Goal: Information Seeking & Learning: Learn about a topic

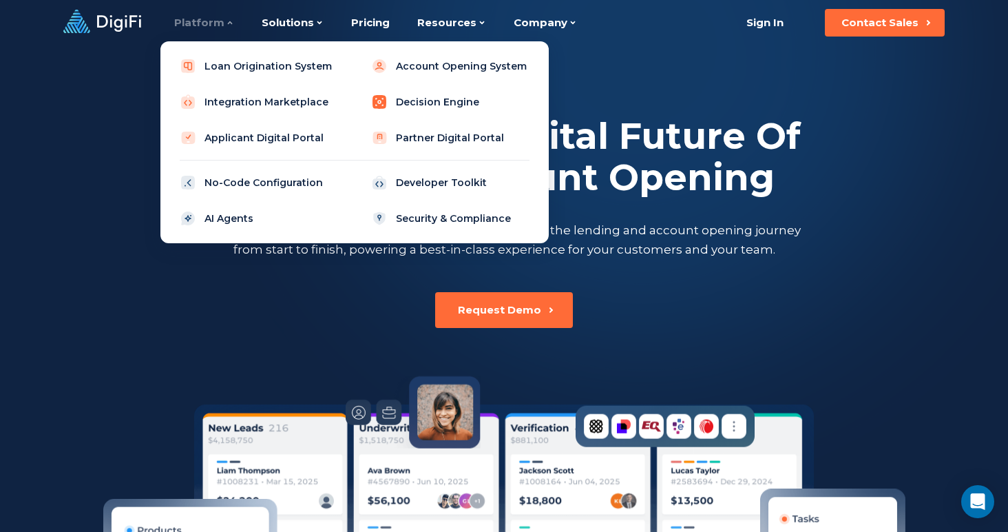
click at [422, 94] on link "Decision Engine" at bounding box center [450, 102] width 175 height 28
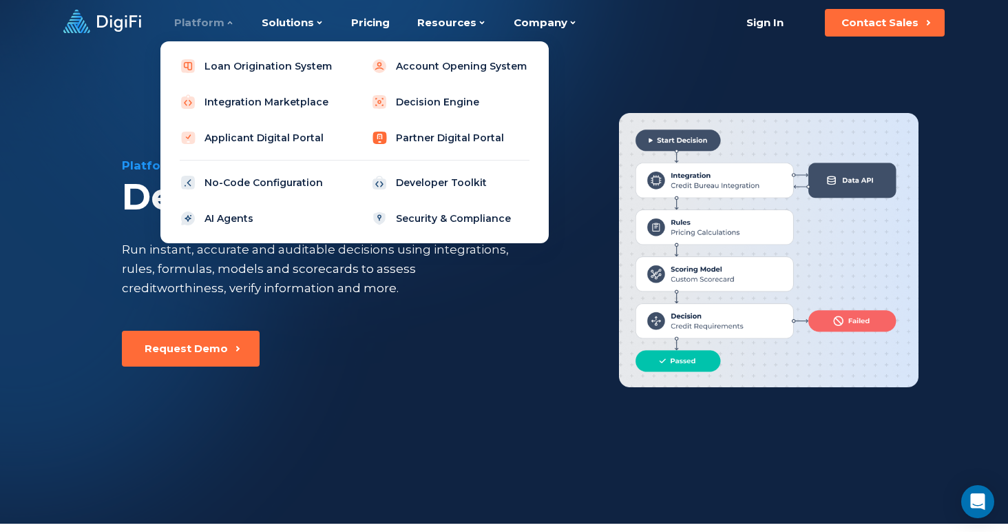
click at [445, 149] on link "Partner Digital Portal" at bounding box center [450, 138] width 175 height 28
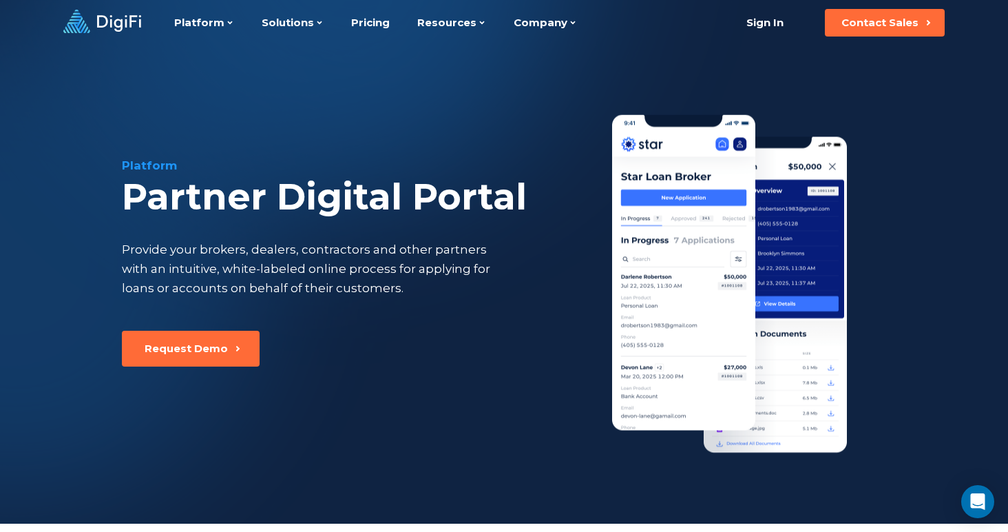
click at [445, 149] on div "Platform Partner Digital Portal Provide your brokers, dealers, contractors and …" at bounding box center [504, 253] width 941 height 417
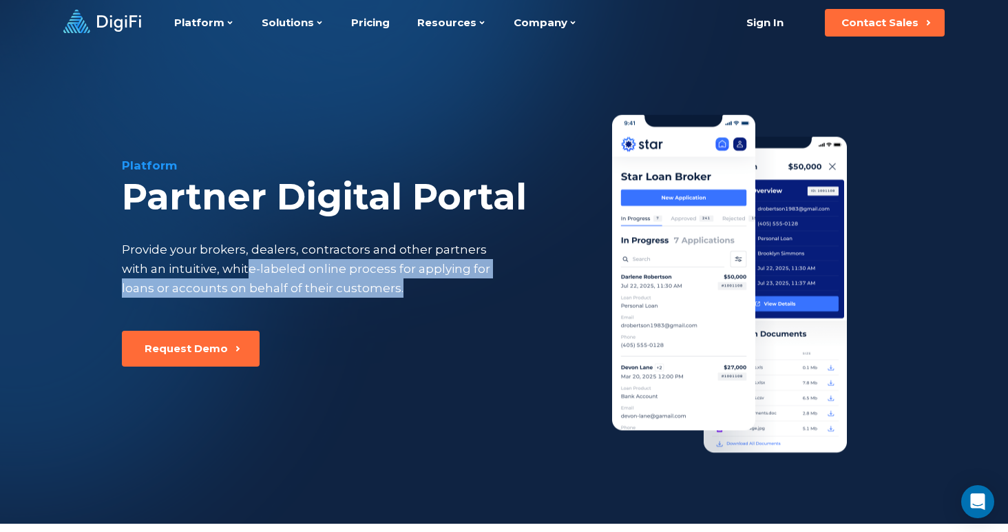
drag, startPoint x: 219, startPoint y: 269, endPoint x: 527, endPoint y: 286, distance: 308.3
click at [527, 289] on div "Platform Partner Digital Portal Provide your brokers, dealers, contractors and …" at bounding box center [353, 244] width 463 height 174
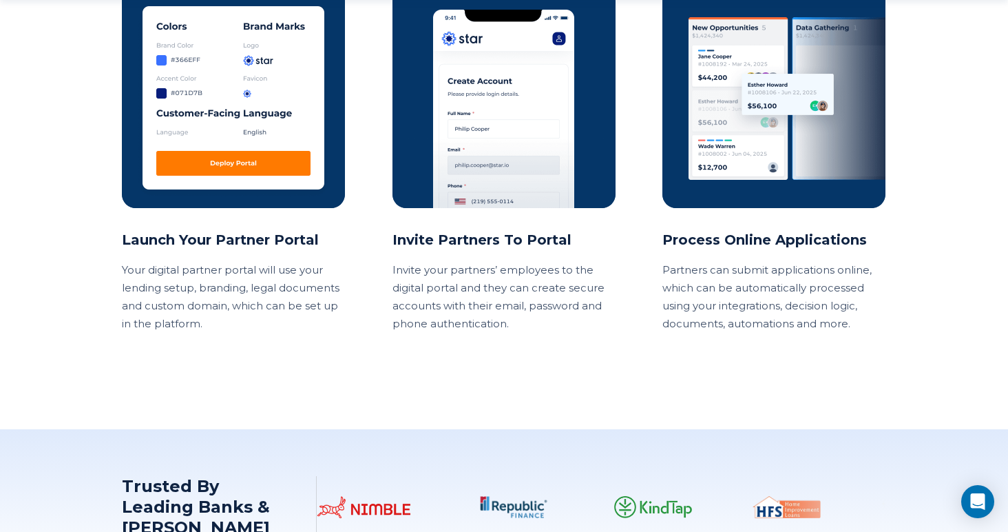
scroll to position [1396, 0]
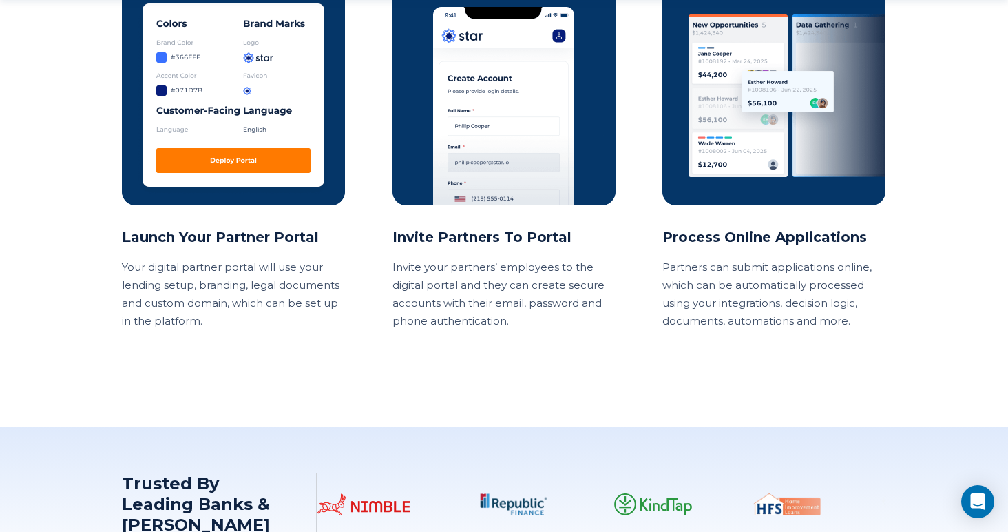
drag, startPoint x: 691, startPoint y: 288, endPoint x: 749, endPoint y: 304, distance: 60.2
click at [749, 304] on p "Partners can submit applications online, which can be automatically processed u…" at bounding box center [775, 294] width 224 height 72
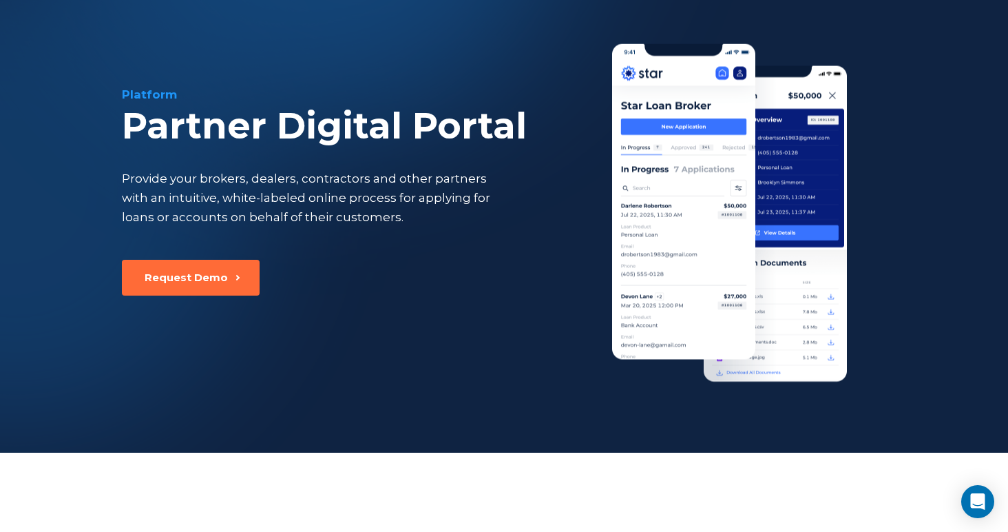
scroll to position [0, 0]
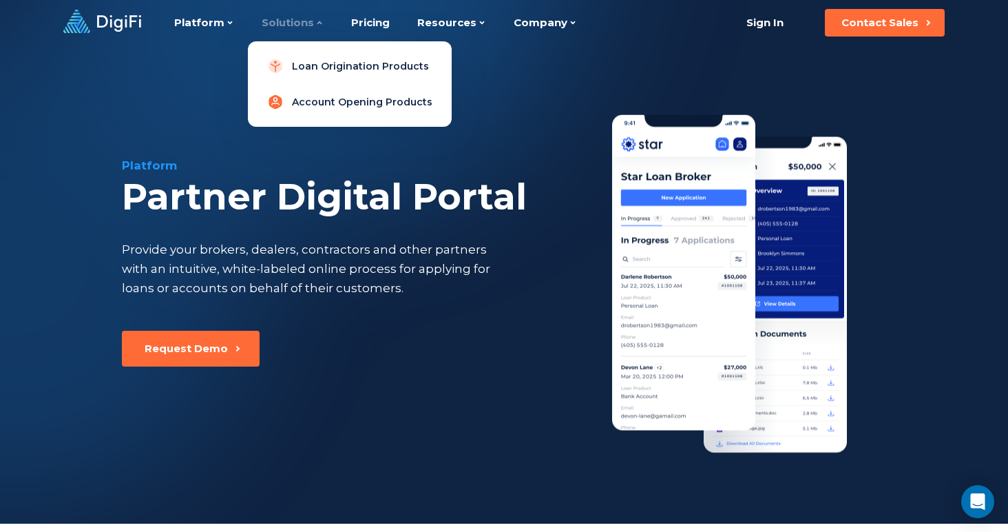
click at [313, 88] on link "Account Opening Products" at bounding box center [350, 102] width 182 height 28
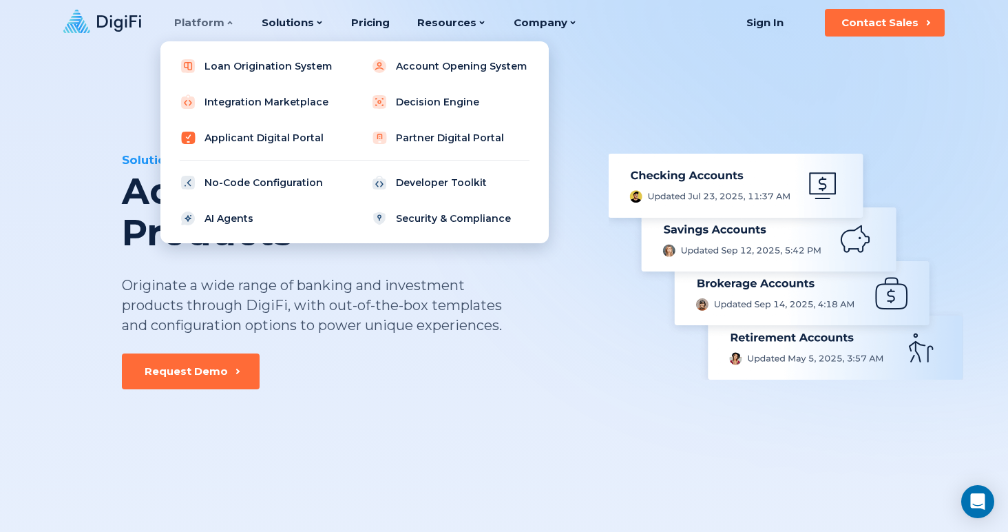
click at [228, 141] on link "Applicant Digital Portal" at bounding box center [259, 138] width 175 height 28
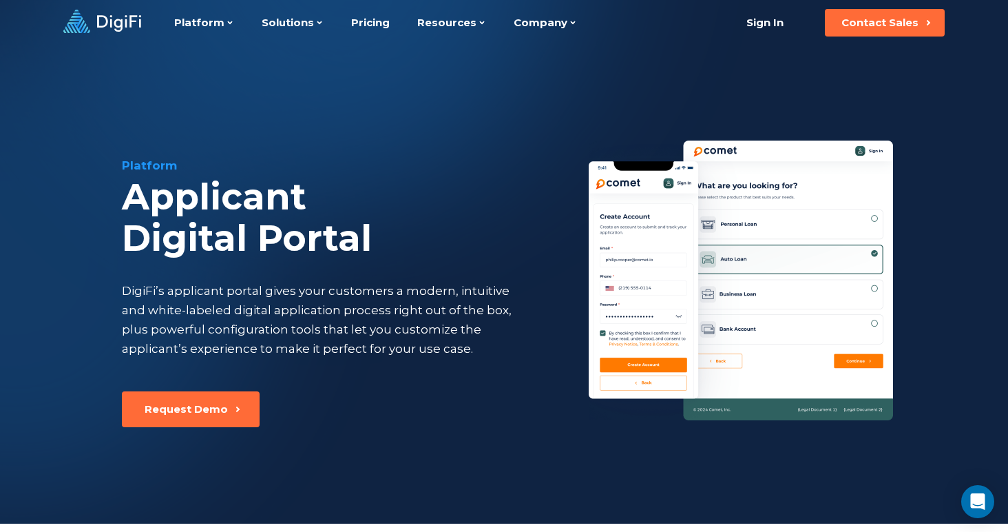
click at [779, 222] on img at bounding box center [741, 281] width 304 height 280
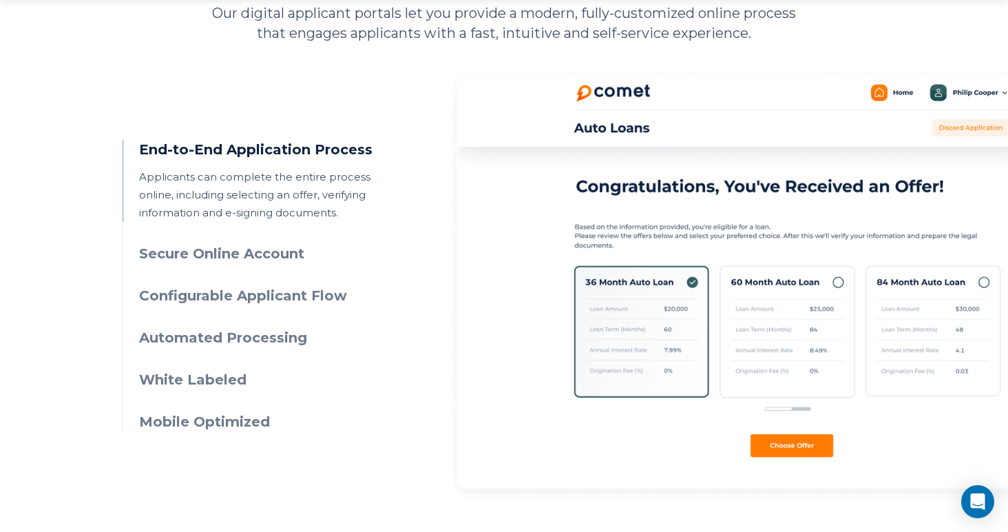
scroll to position [670, 0]
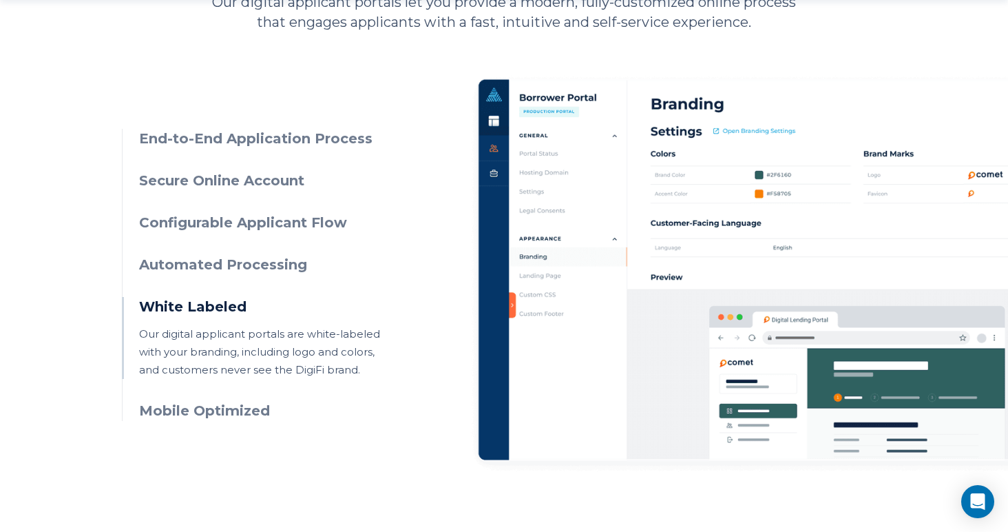
click at [236, 347] on p "Our digital applicant portals are white-labeled with your branding, including l…" at bounding box center [264, 352] width 250 height 54
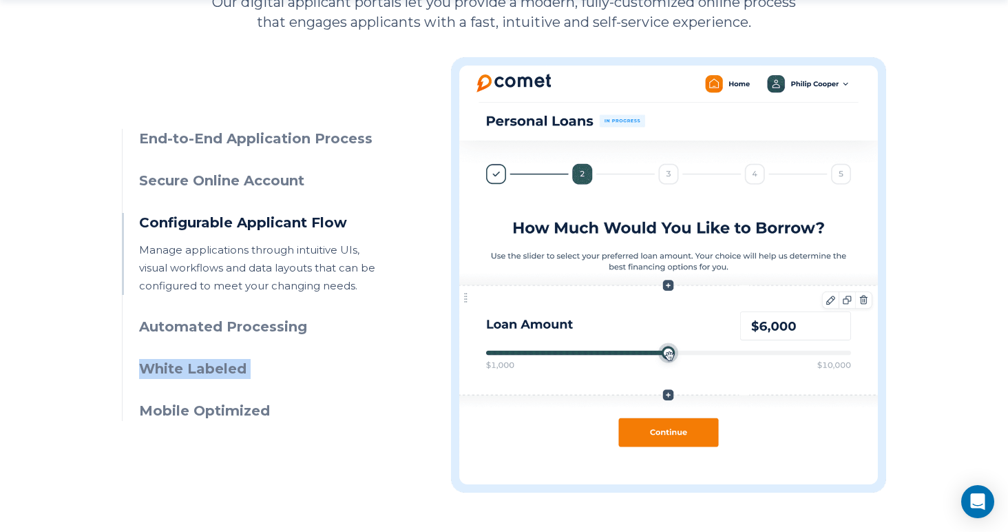
drag, startPoint x: 225, startPoint y: 351, endPoint x: 374, endPoint y: 366, distance: 150.2
click at [374, 366] on ul "End-to-End Application Process Applicants can complete the entire process onlin…" at bounding box center [255, 275] width 267 height 292
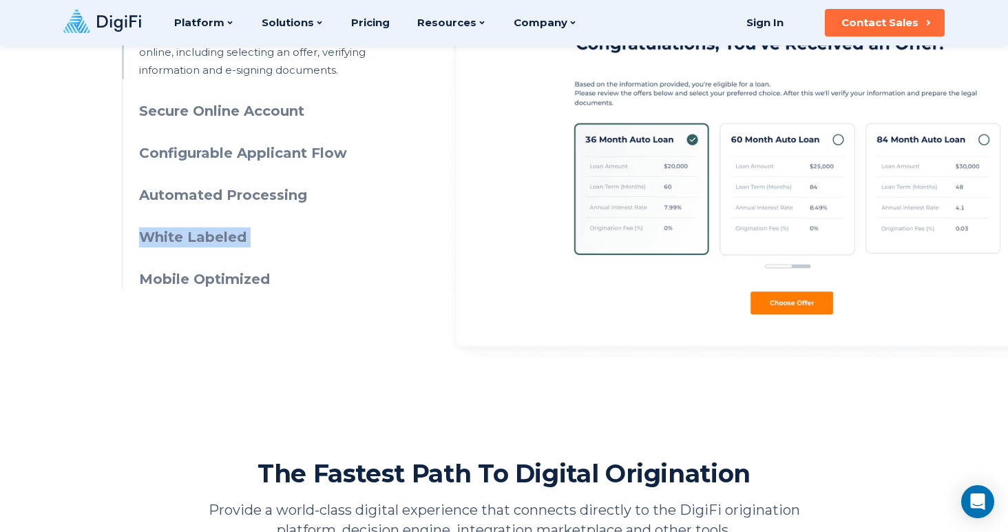
scroll to position [801, 0]
click at [259, 156] on h3 "Configurable Applicant Flow" at bounding box center [264, 154] width 250 height 20
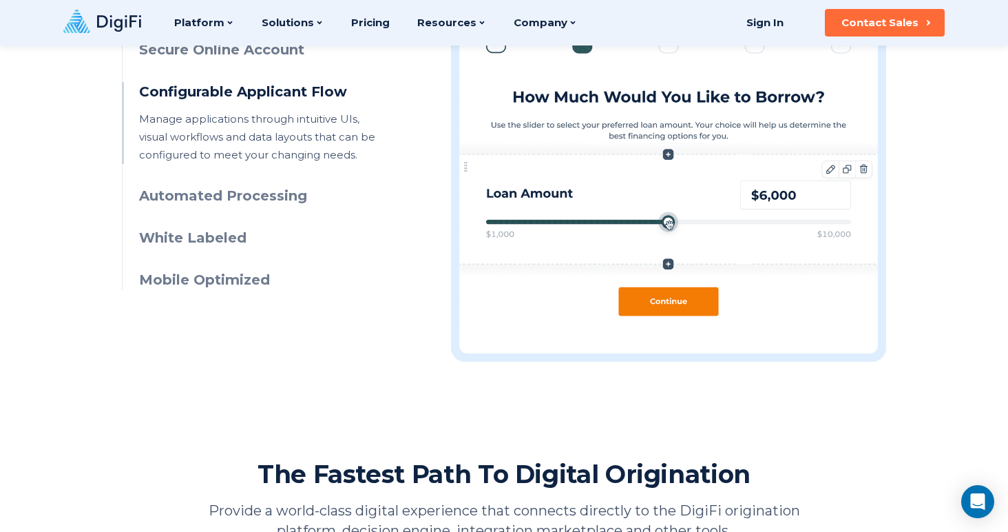
click at [253, 154] on p "Manage applications through intuitive UIs, visual workflows and data layouts th…" at bounding box center [264, 137] width 250 height 54
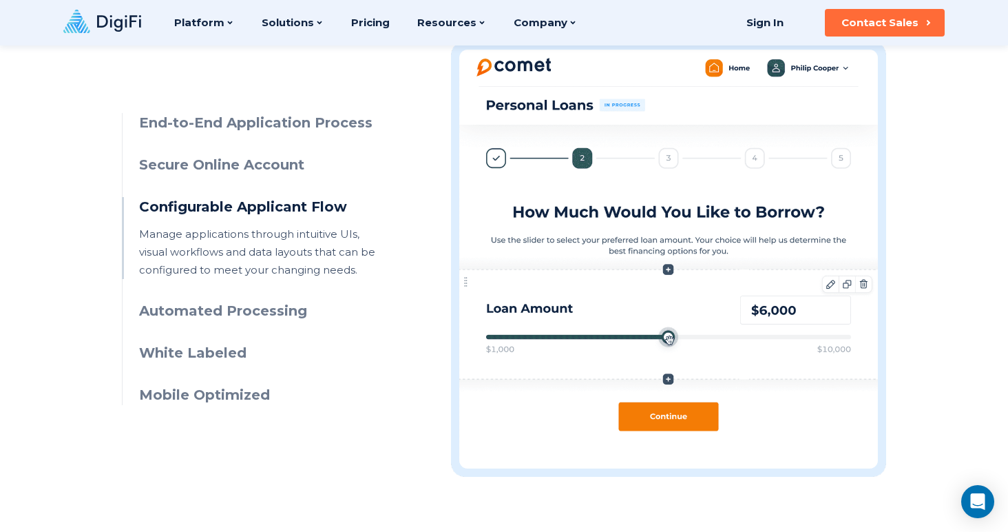
scroll to position [683, 0]
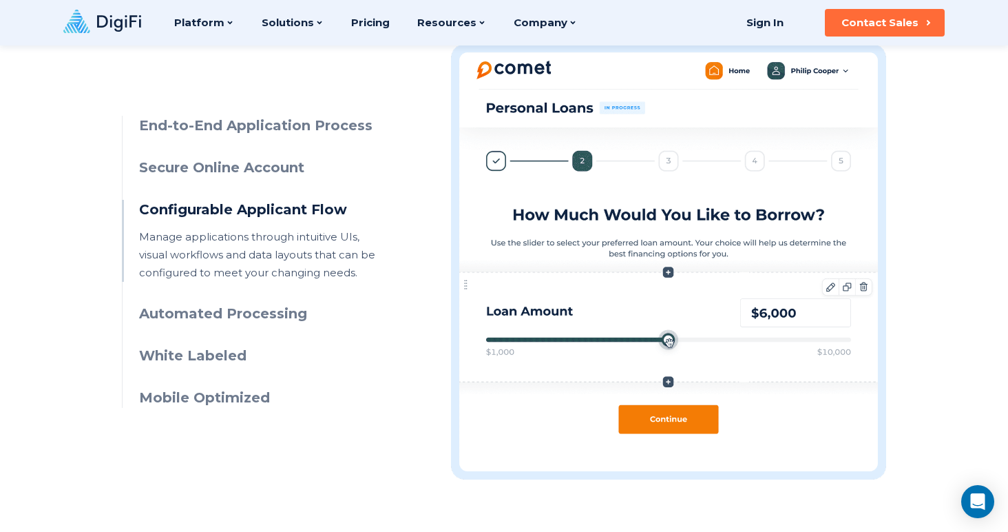
click at [251, 167] on h3 "Secure Online Account" at bounding box center [264, 168] width 250 height 20
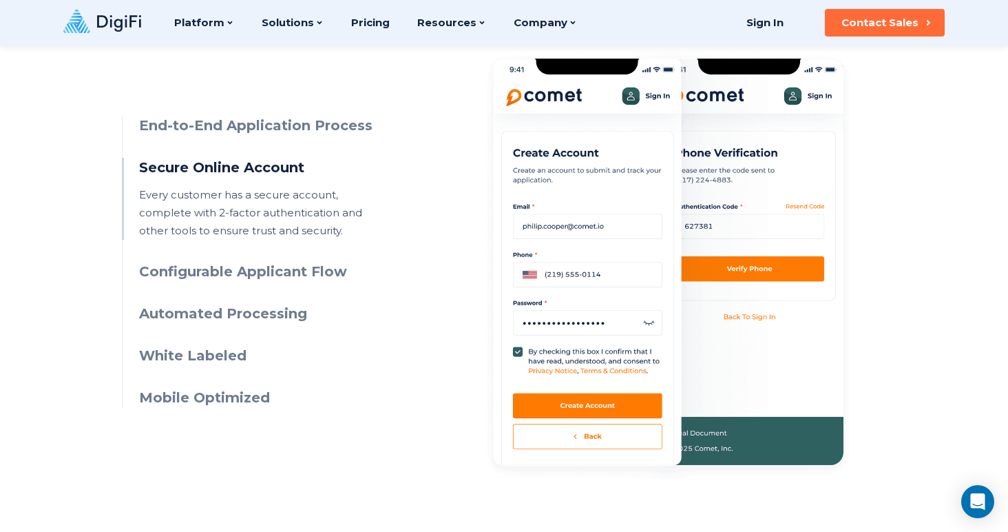
click at [280, 311] on h3 "Automated Processing" at bounding box center [264, 314] width 250 height 20
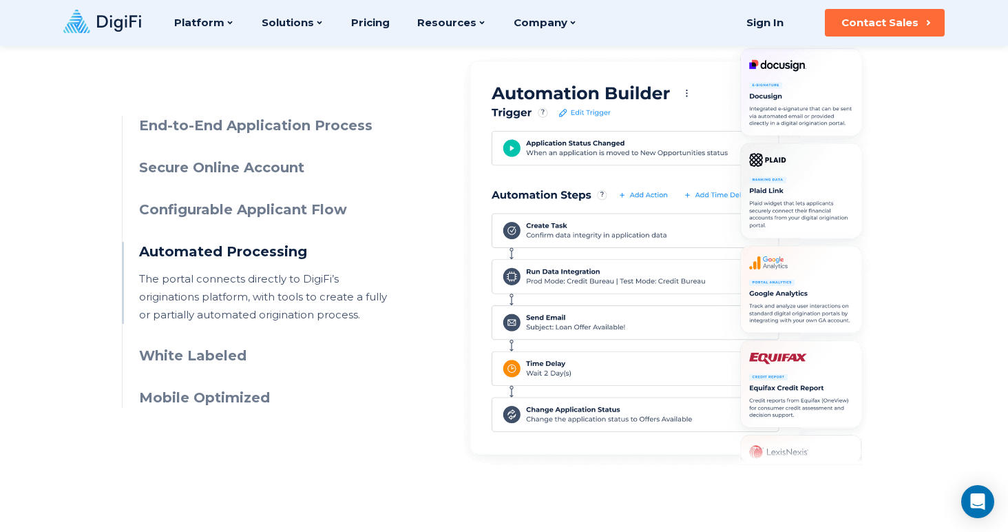
click at [263, 253] on h3 "Automated Processing" at bounding box center [264, 252] width 250 height 20
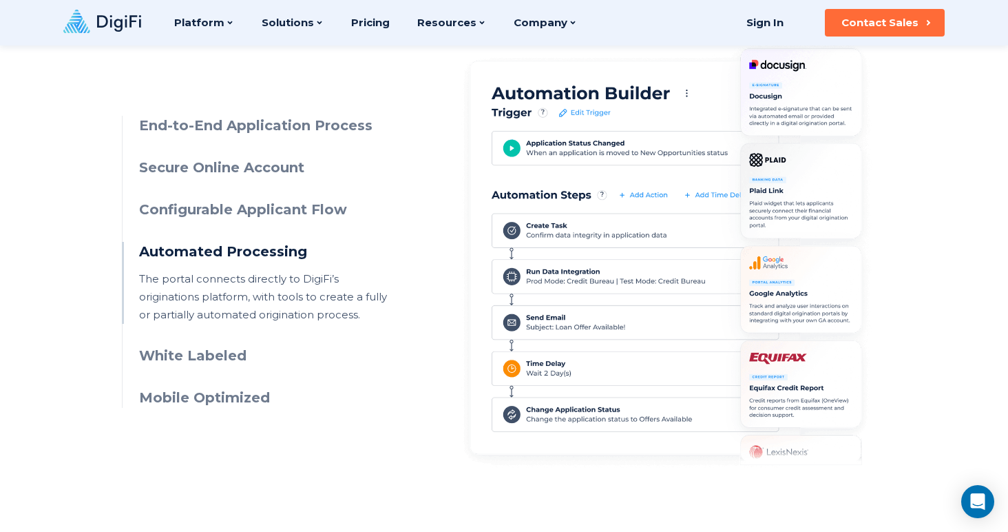
click at [263, 253] on h3 "Automated Processing" at bounding box center [264, 252] width 250 height 20
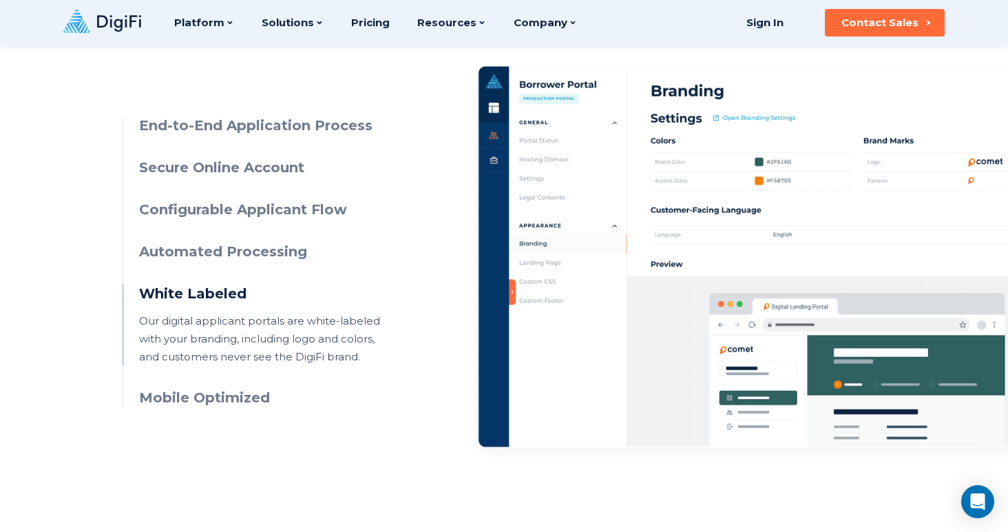
click at [263, 253] on h3 "Automated Processing" at bounding box center [264, 252] width 250 height 20
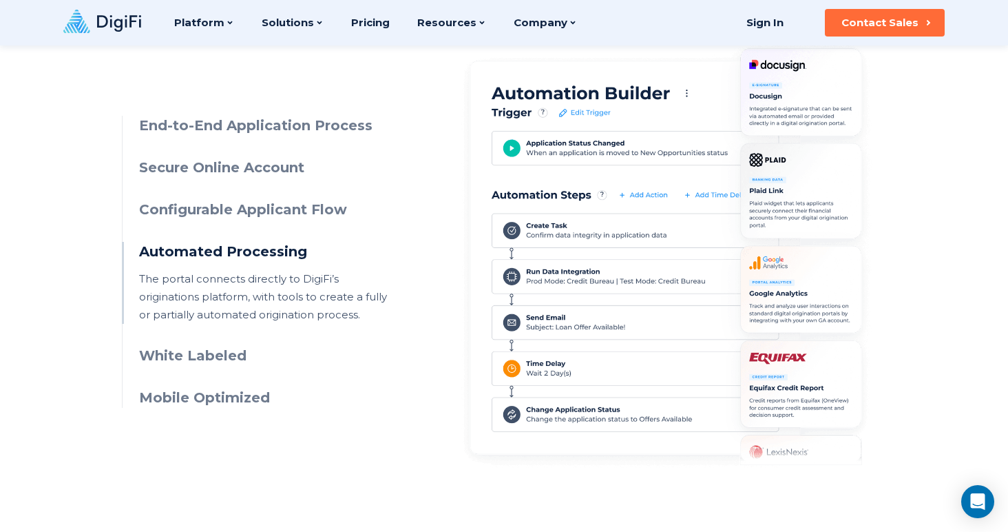
click at [263, 253] on h3 "Automated Processing" at bounding box center [264, 252] width 250 height 20
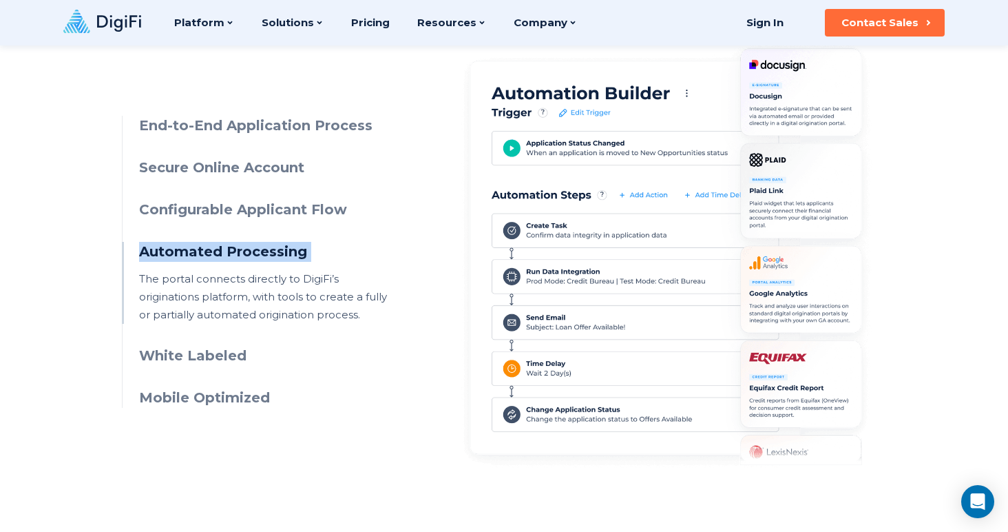
click at [263, 253] on h3 "Automated Processing" at bounding box center [264, 252] width 250 height 20
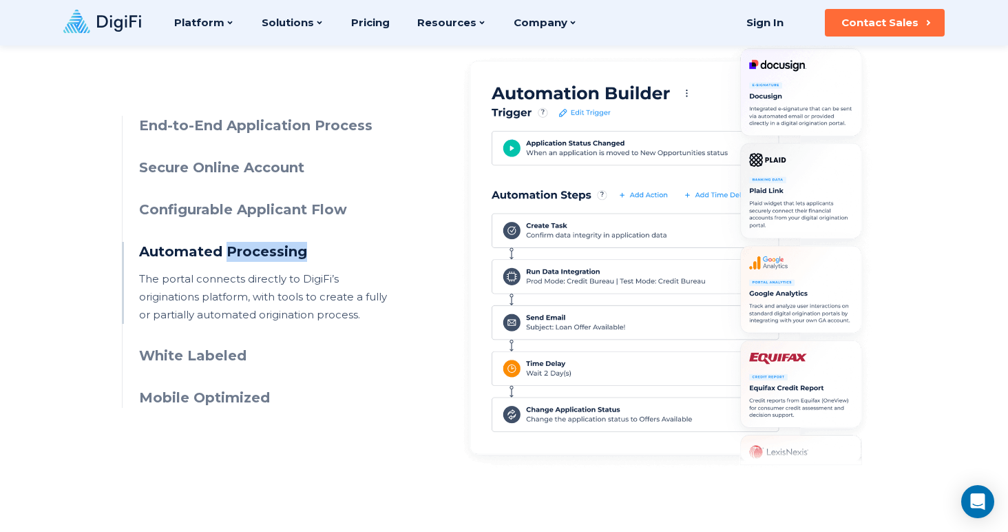
click at [263, 253] on h3 "Automated Processing" at bounding box center [264, 252] width 250 height 20
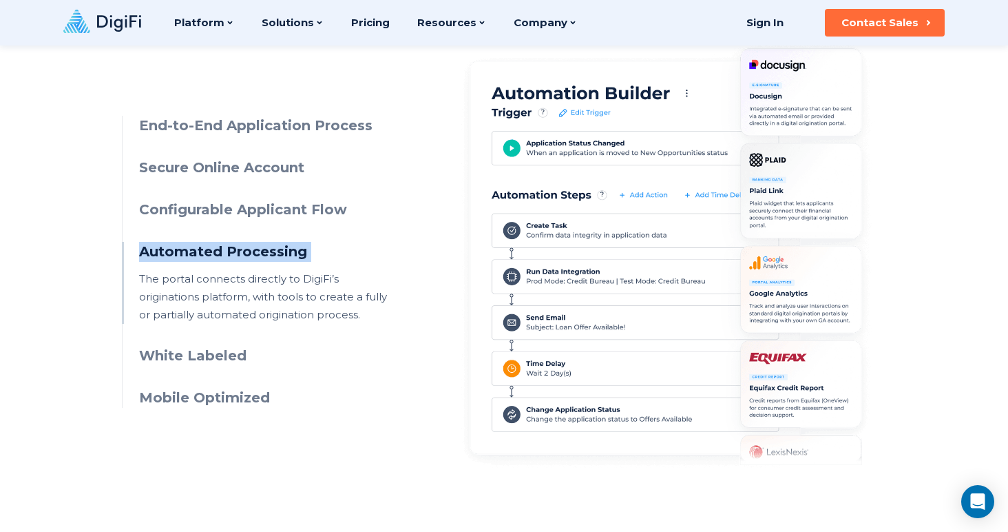
click at [263, 253] on h3 "Automated Processing" at bounding box center [264, 252] width 250 height 20
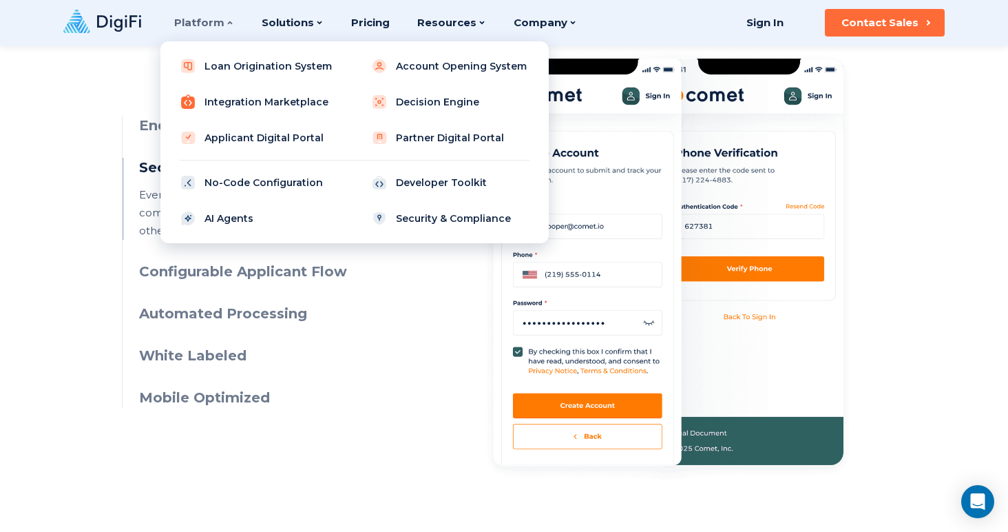
click at [272, 103] on link "Integration Marketplace" at bounding box center [259, 102] width 175 height 28
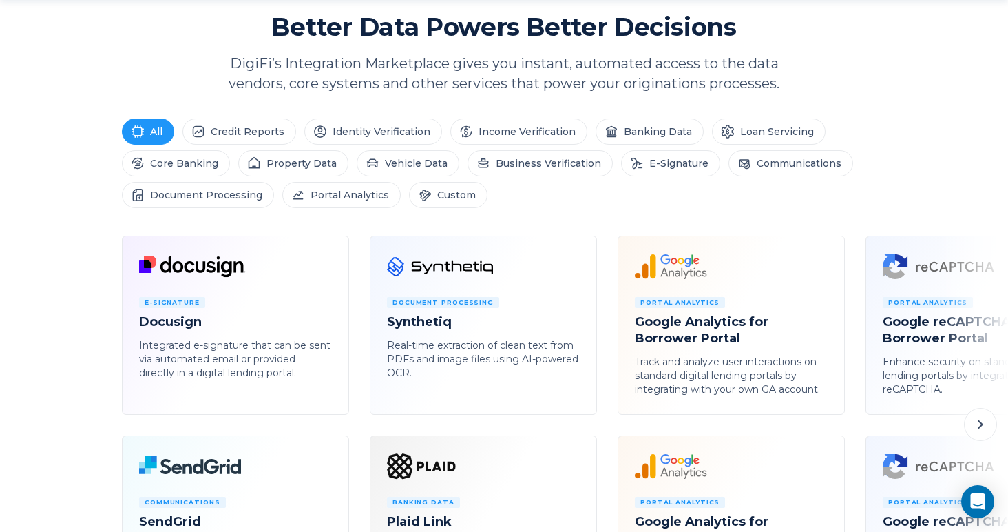
scroll to position [610, 0]
click at [263, 141] on li "Credit Reports" at bounding box center [240, 131] width 114 height 26
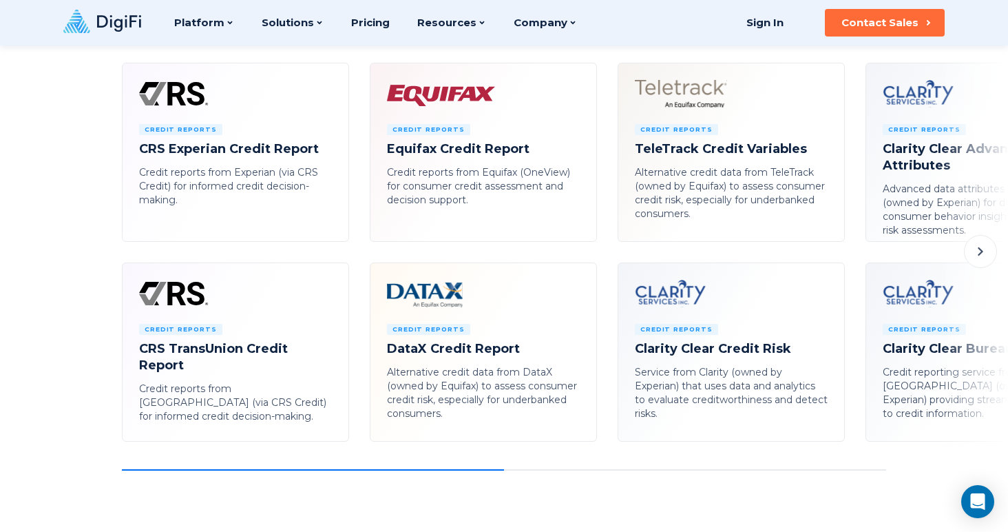
scroll to position [771, 0]
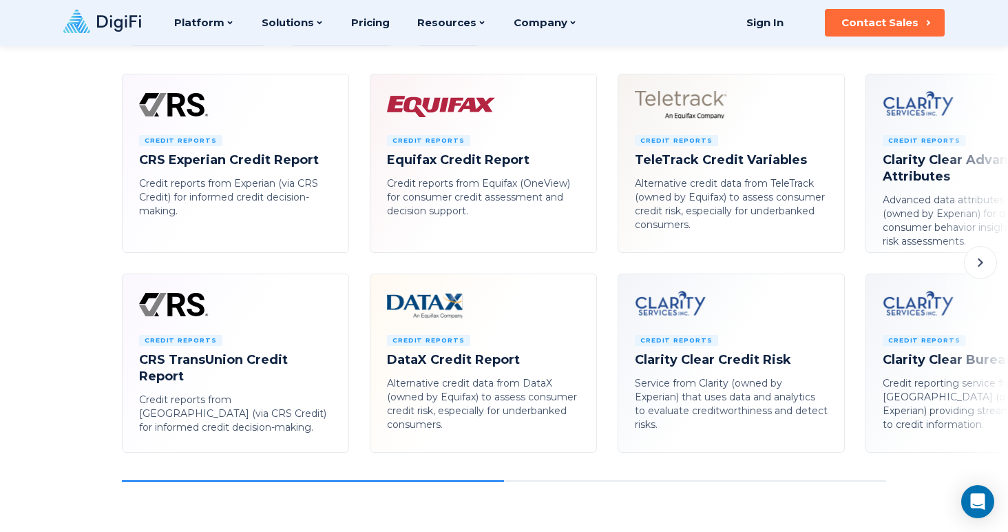
click at [981, 256] on icon at bounding box center [981, 262] width 17 height 17
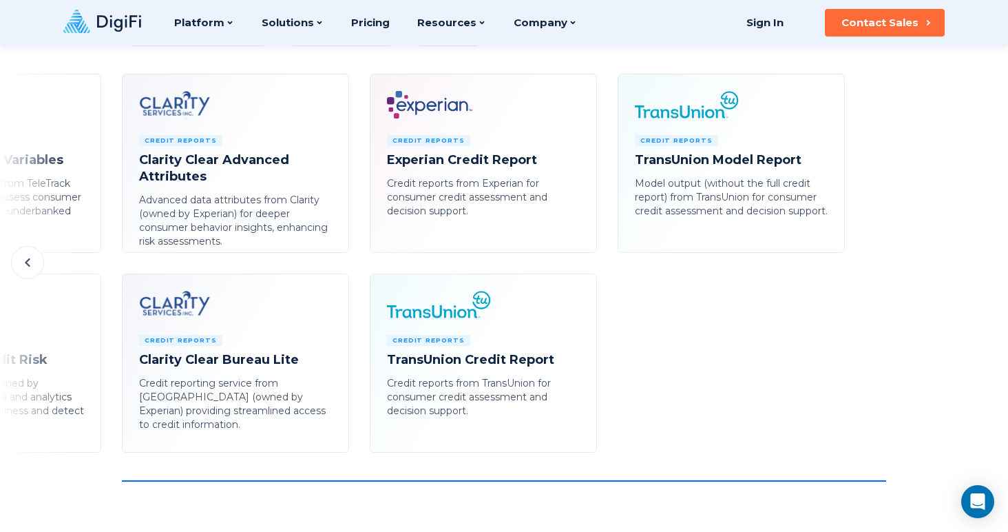
click at [32, 261] on icon at bounding box center [27, 262] width 17 height 17
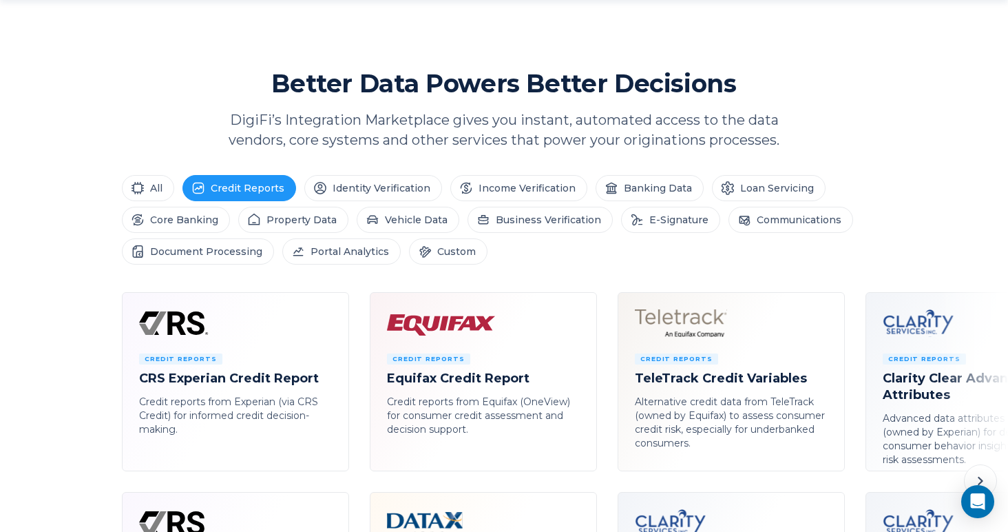
scroll to position [582, 0]
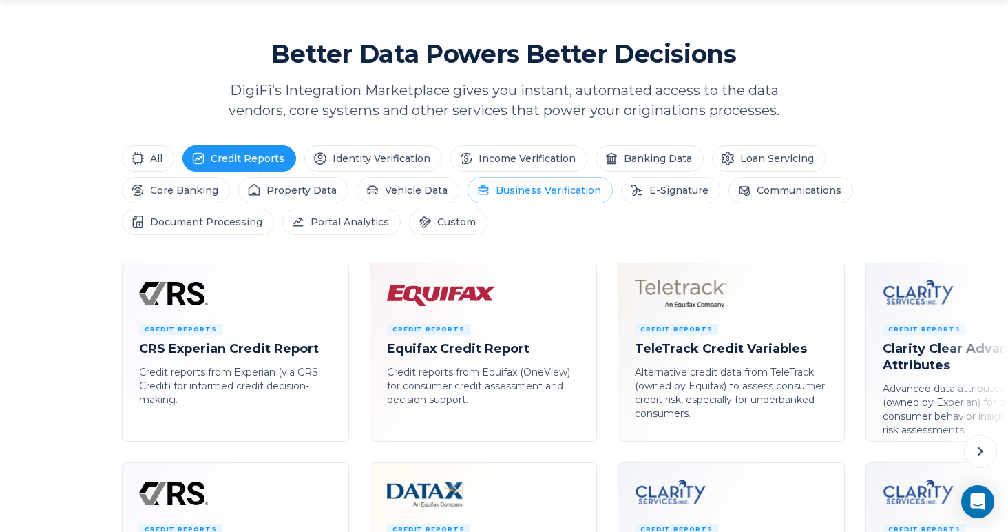
click at [526, 189] on li "Business Verification" at bounding box center [540, 190] width 145 height 26
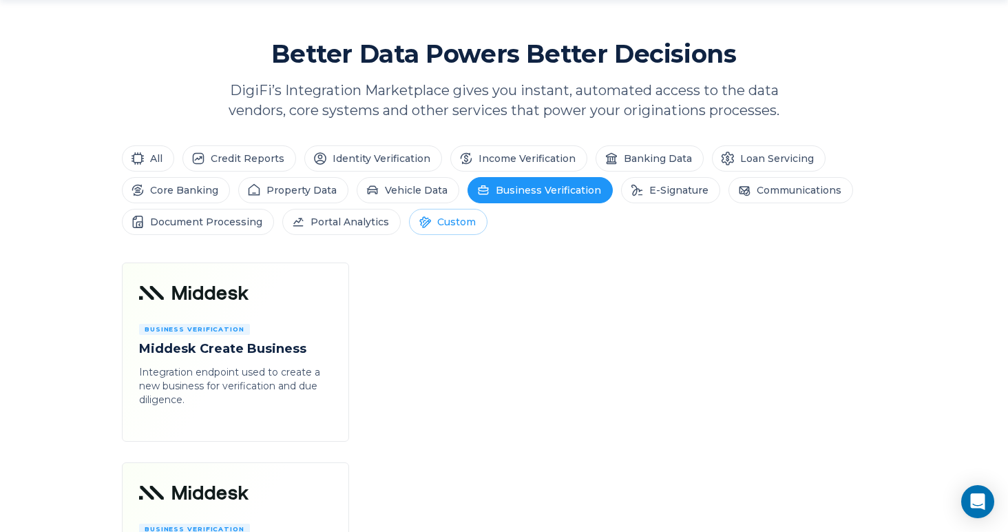
click at [466, 225] on li "Custom" at bounding box center [448, 222] width 79 height 26
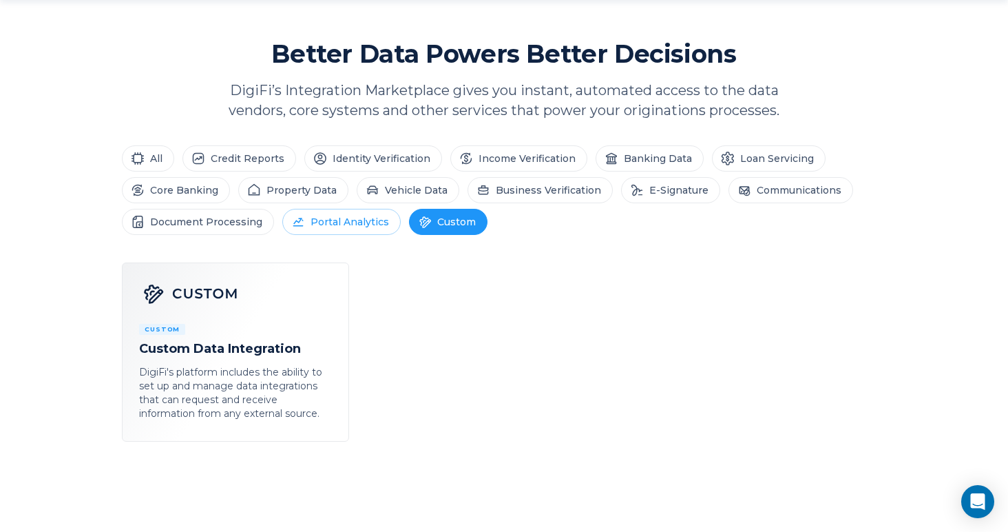
click at [360, 222] on li "Portal Analytics" at bounding box center [341, 222] width 118 height 26
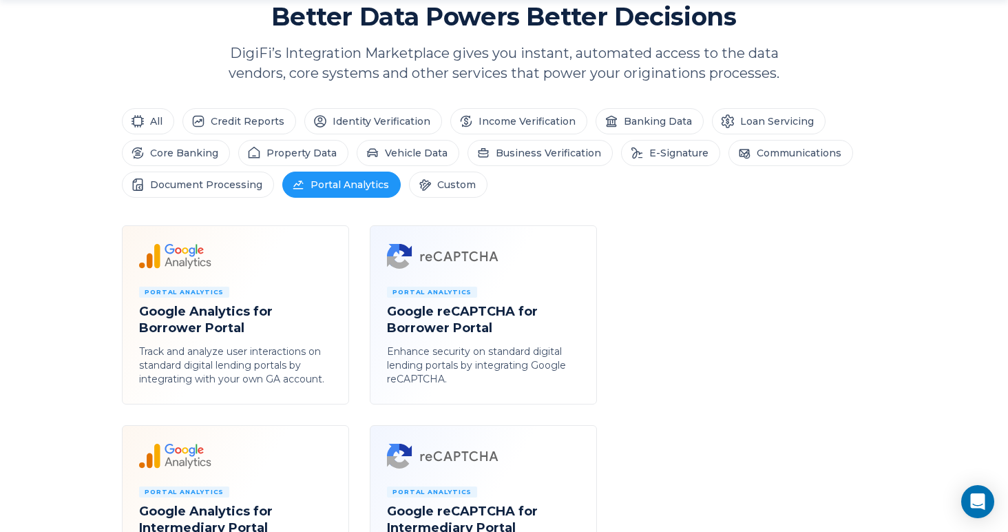
scroll to position [622, 0]
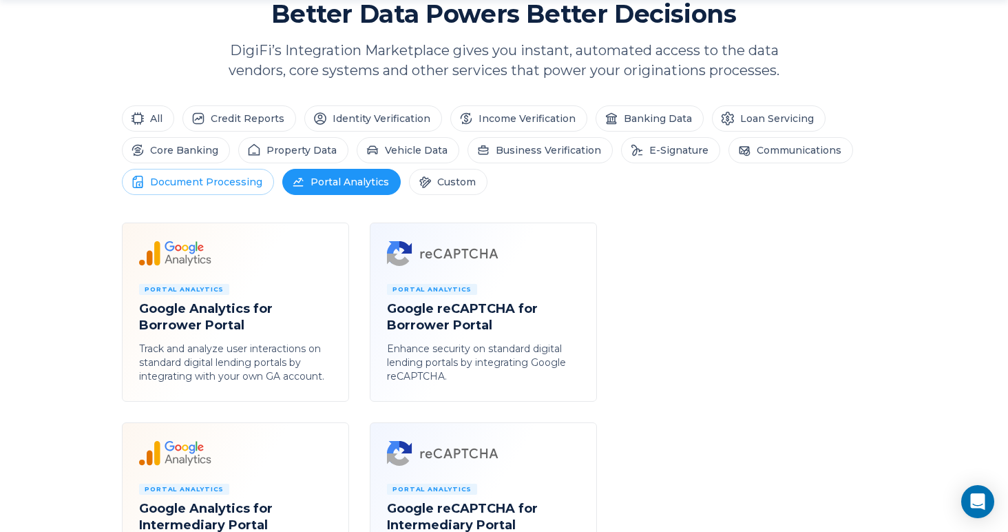
click at [218, 185] on li "Document Processing" at bounding box center [198, 182] width 152 height 26
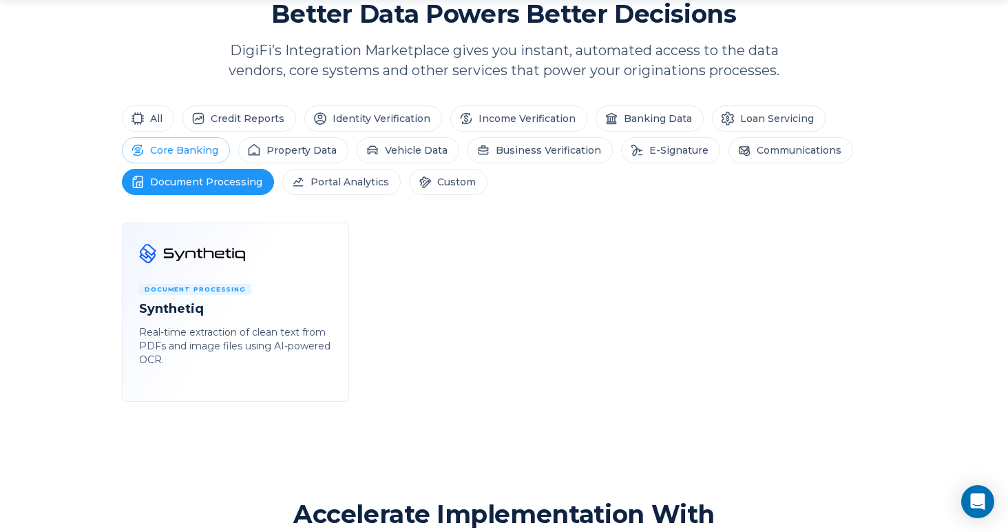
click at [188, 151] on li "Core Banking" at bounding box center [176, 150] width 108 height 26
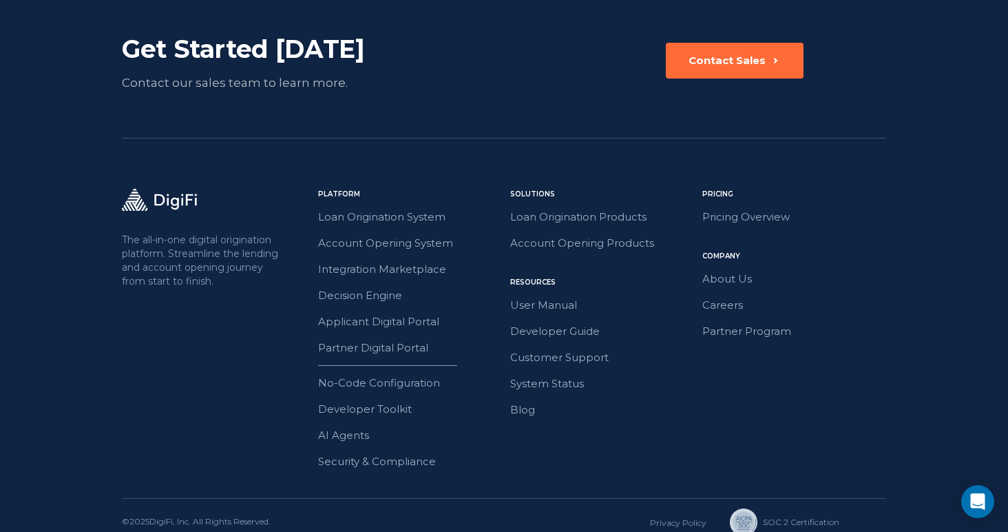
scroll to position [2564, 0]
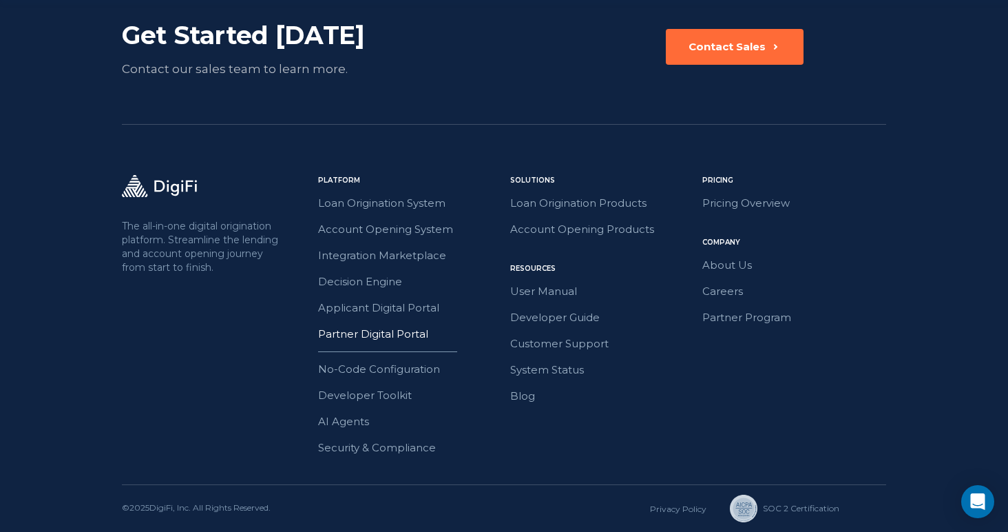
click at [393, 334] on link "Partner Digital Portal" at bounding box center [410, 334] width 184 height 18
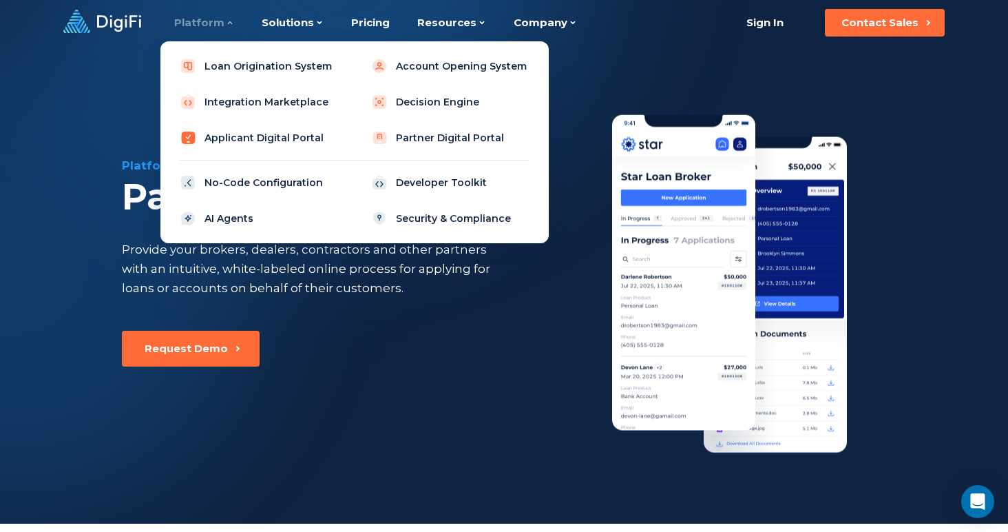
click at [260, 139] on link "Applicant Digital Portal" at bounding box center [259, 138] width 175 height 28
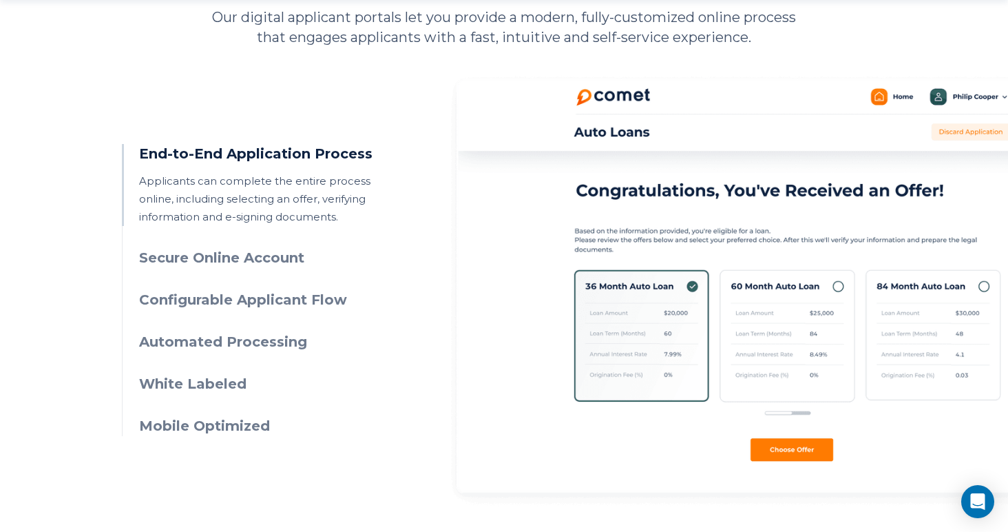
scroll to position [656, 0]
click at [306, 303] on h3 "Configurable Applicant Flow" at bounding box center [264, 299] width 250 height 20
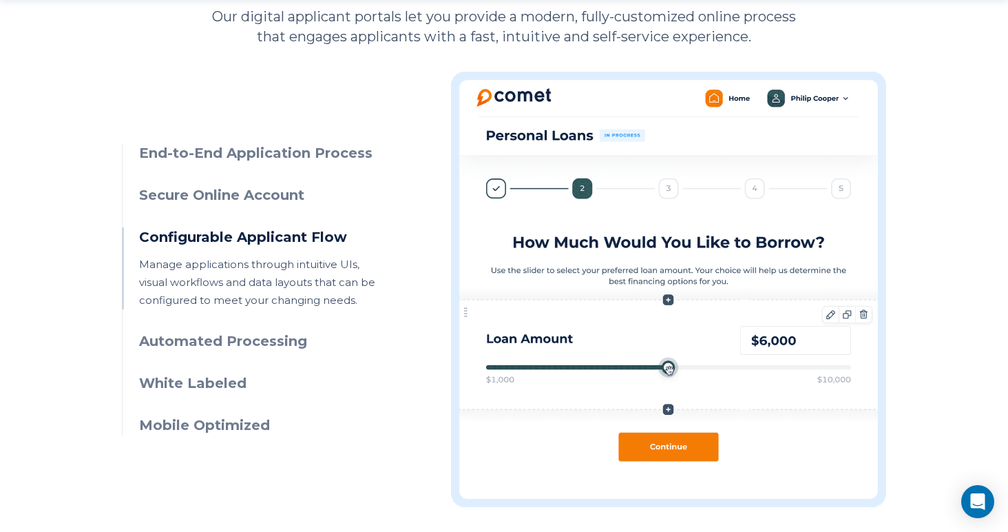
click at [284, 334] on h3 "Automated Processing" at bounding box center [264, 341] width 250 height 20
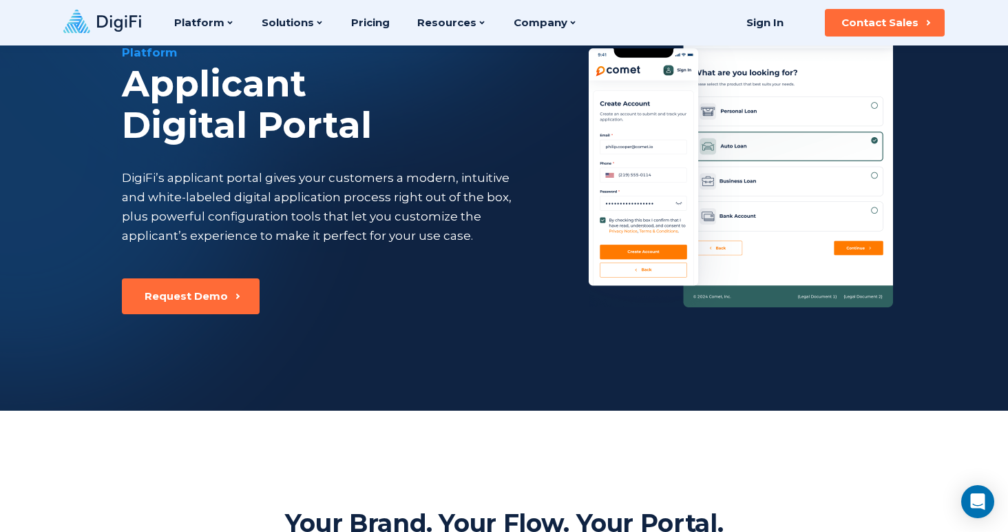
scroll to position [0, 0]
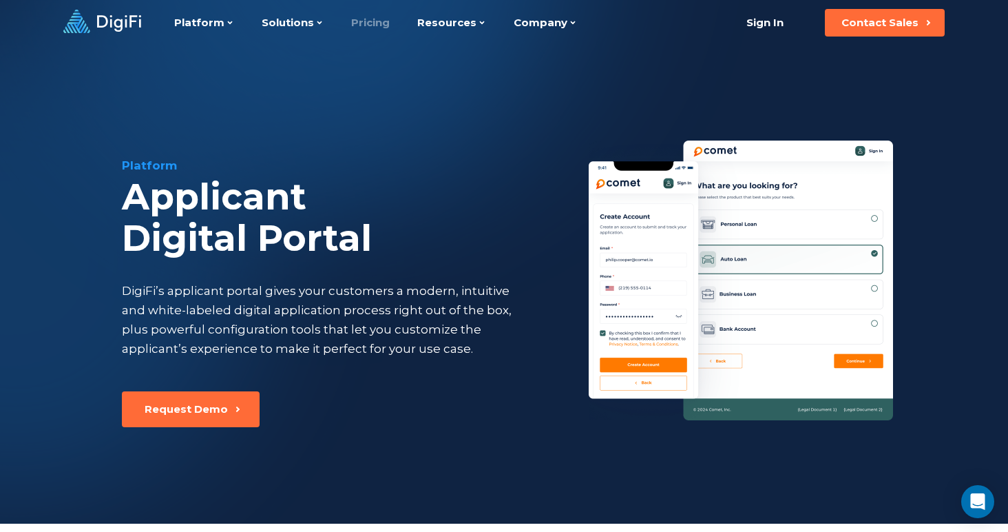
click at [375, 31] on link "Pricing" at bounding box center [370, 22] width 39 height 45
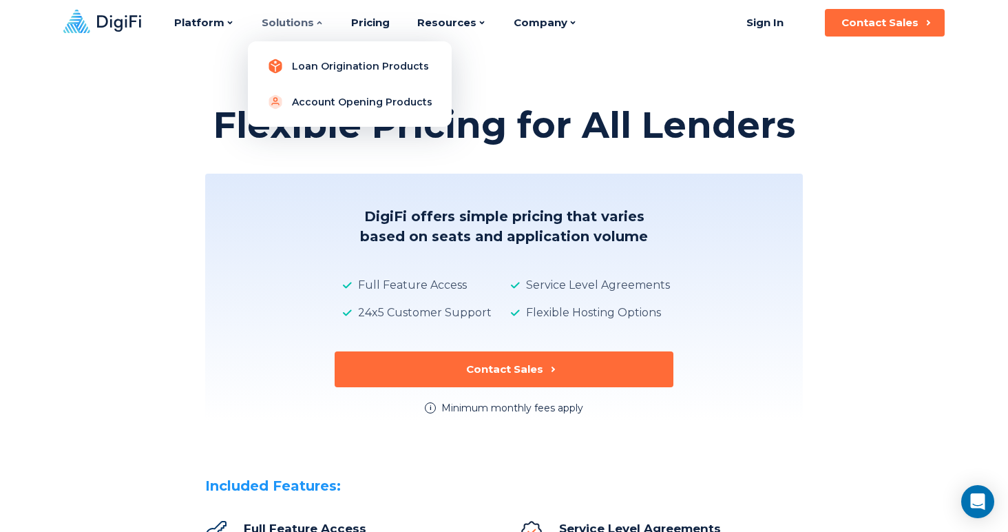
click at [307, 70] on link "Loan Origination Products" at bounding box center [350, 66] width 182 height 28
